Goal: Communication & Community: Connect with others

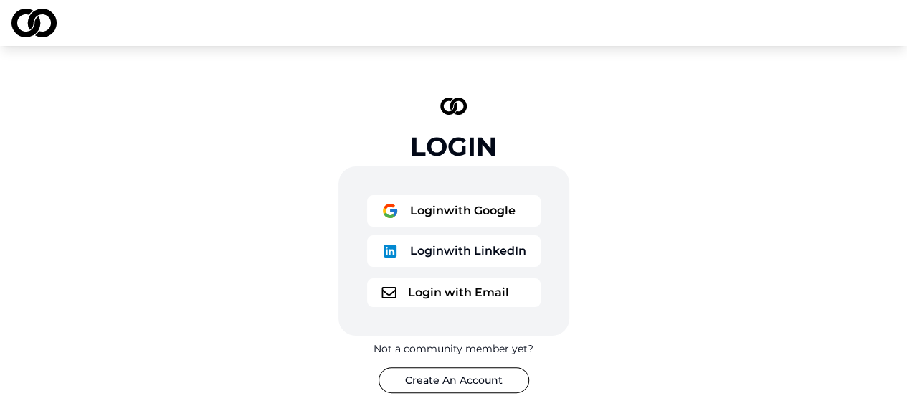
click at [457, 249] on button "Login with LinkedIn" at bounding box center [453, 251] width 173 height 32
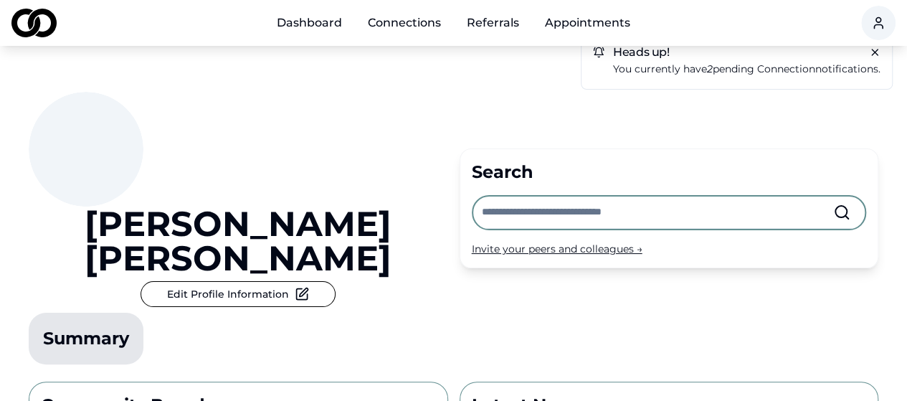
click at [400, 21] on link "Connections" at bounding box center [404, 23] width 96 height 29
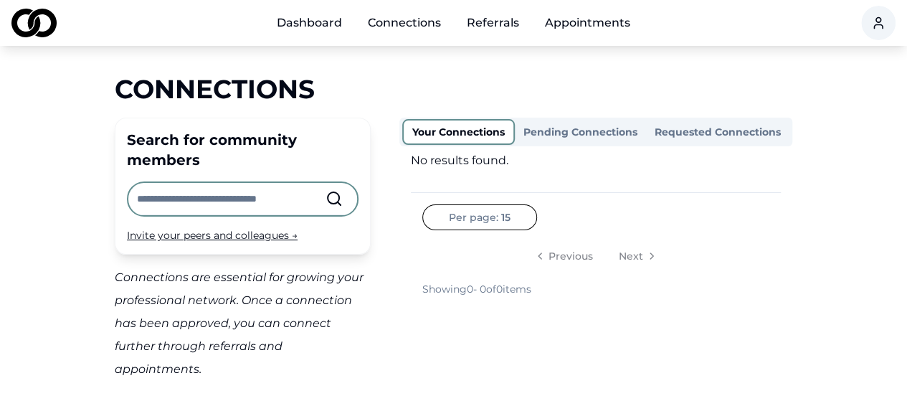
click at [304, 29] on link "Dashboard" at bounding box center [309, 23] width 88 height 29
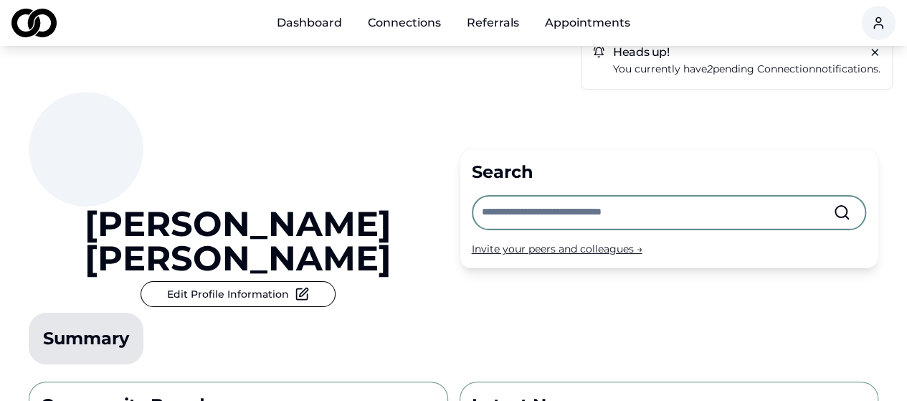
click at [719, 67] on p "You currently have 2 pending connection notifications." at bounding box center [746, 69] width 267 height 16
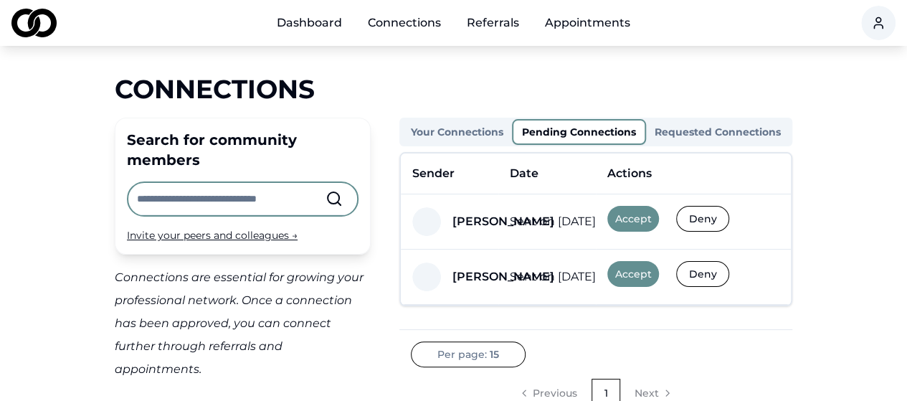
click at [637, 219] on button "Accept" at bounding box center [633, 219] width 52 height 26
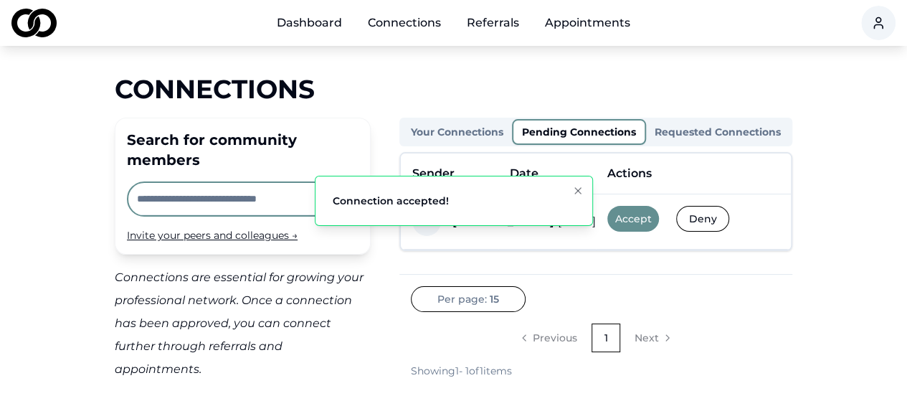
click at [631, 222] on button "Accept" at bounding box center [633, 219] width 52 height 26
